Goal: Find specific page/section: Find specific page/section

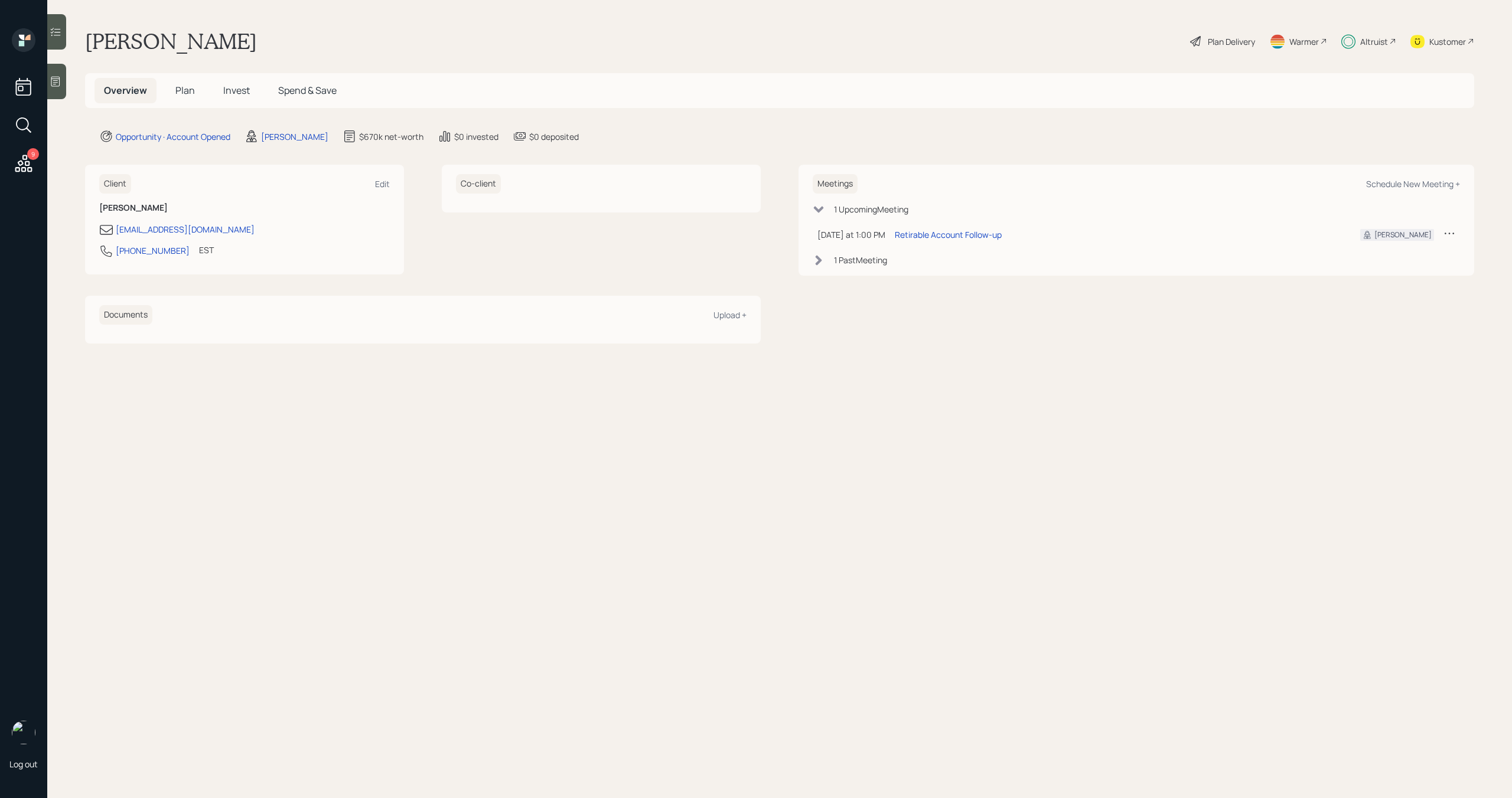
click at [27, 165] on icon at bounding box center [24, 163] width 17 height 17
